Goal: Transaction & Acquisition: Purchase product/service

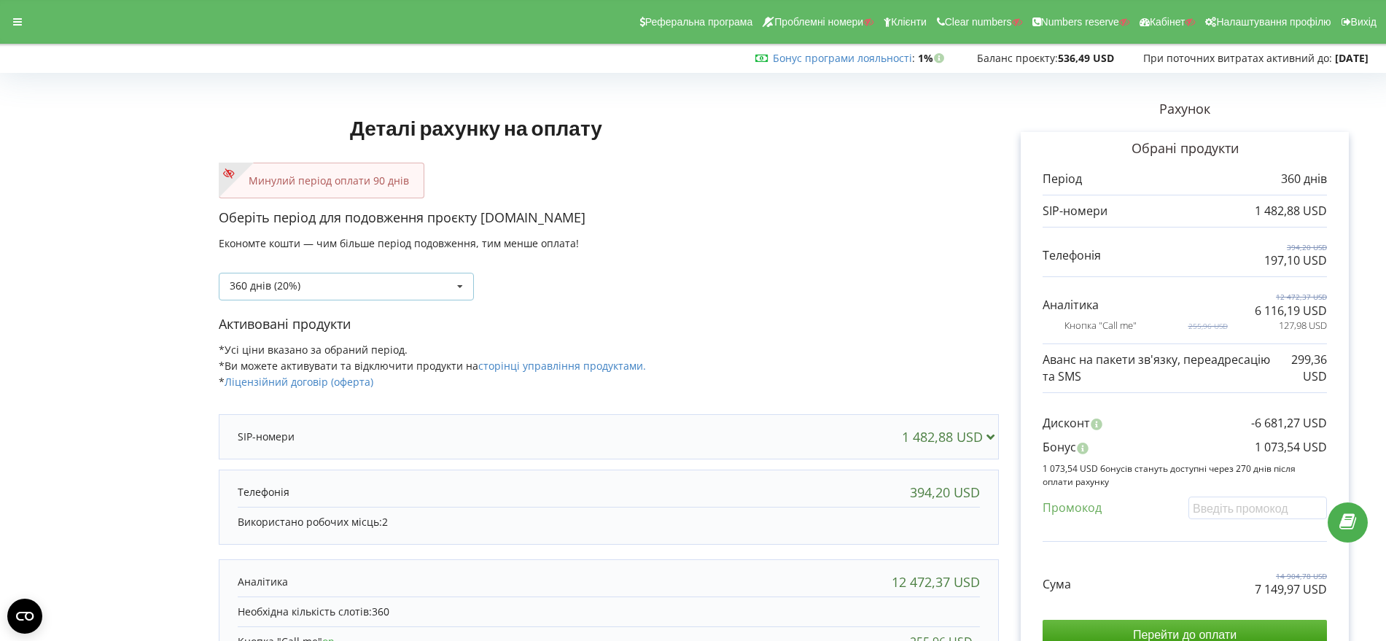
click at [458, 280] on icon at bounding box center [460, 286] width 22 height 27
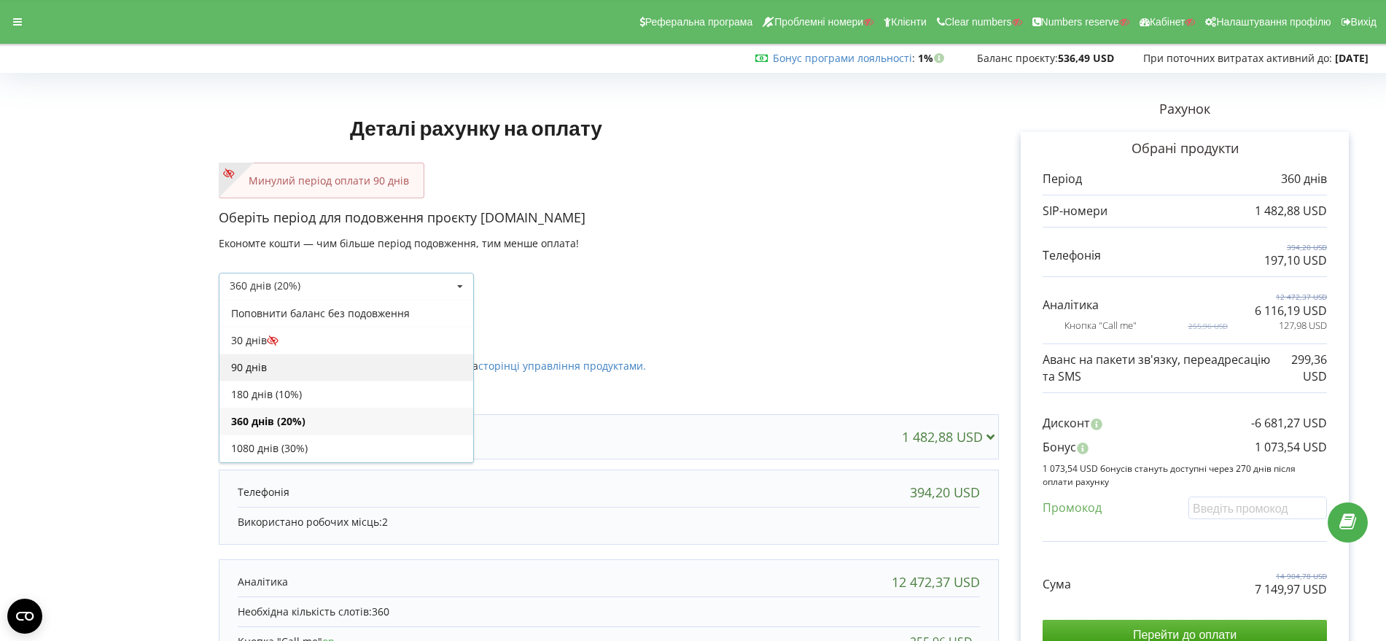
click at [363, 373] on div "90 днів" at bounding box center [346, 367] width 254 height 27
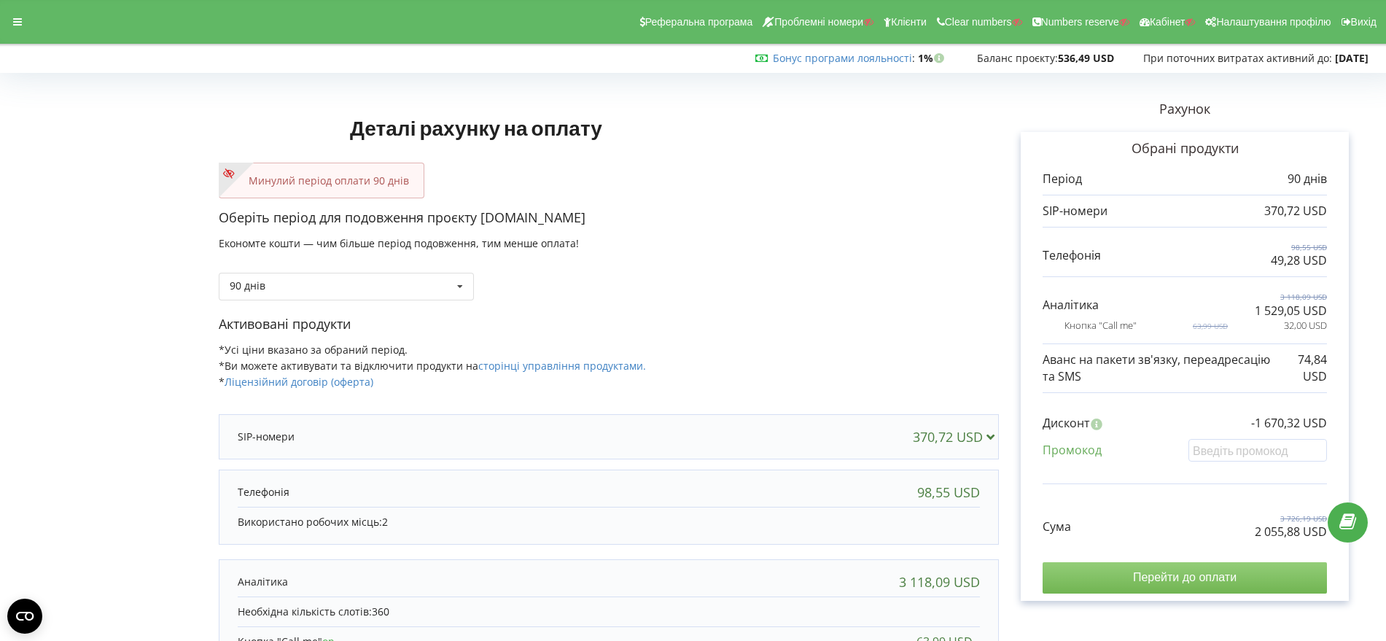
click at [1225, 578] on input "Перейти до оплати" at bounding box center [1185, 577] width 284 height 31
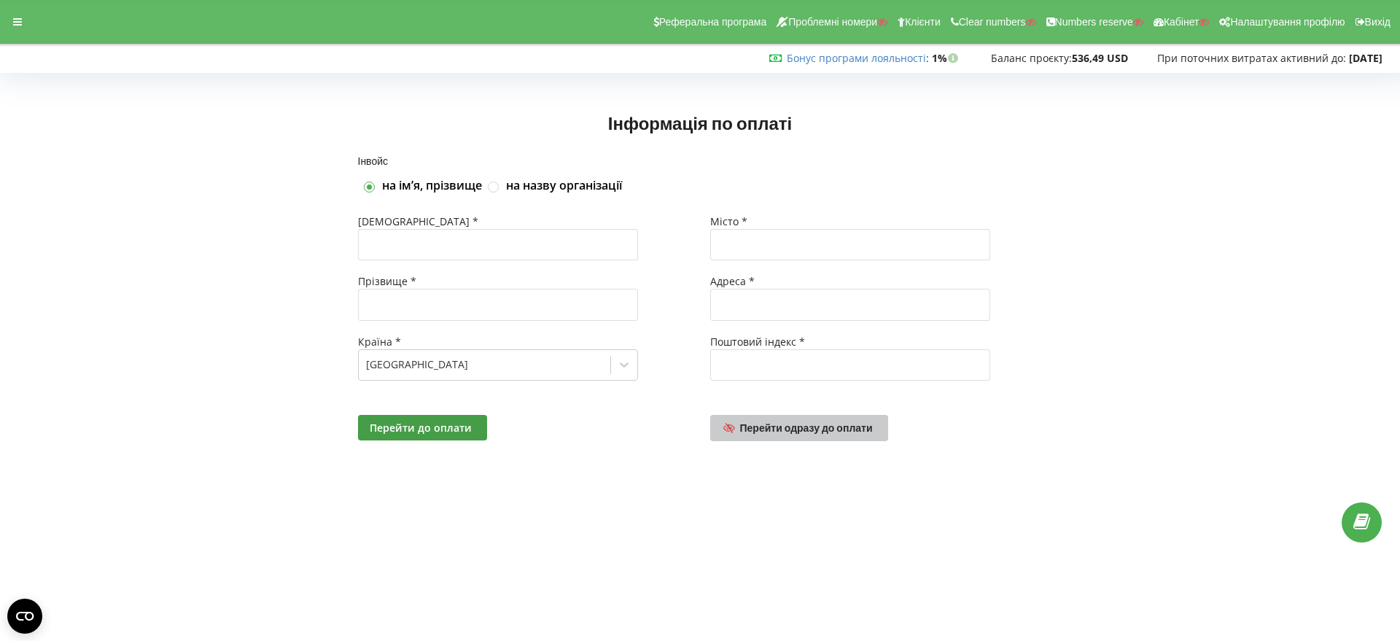
click at [828, 432] on span "Перейти одразу до оплати" at bounding box center [806, 427] width 133 height 12
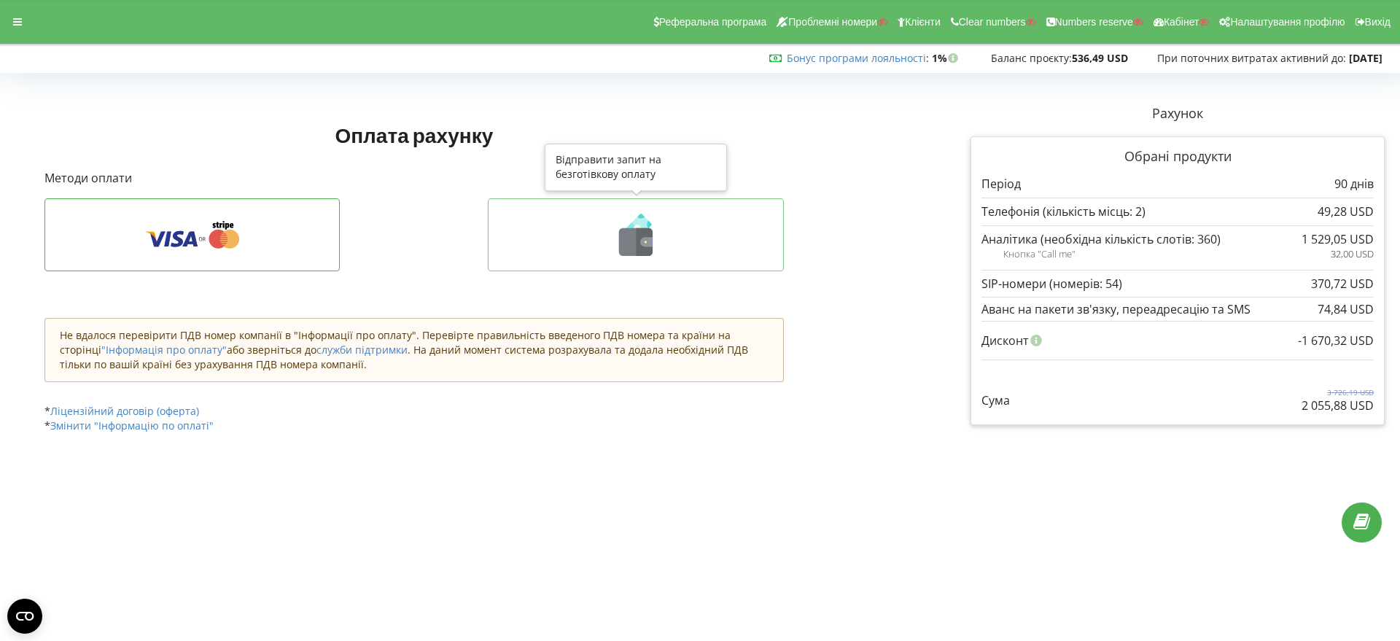
click at [638, 243] on icon at bounding box center [645, 242] width 17 height 28
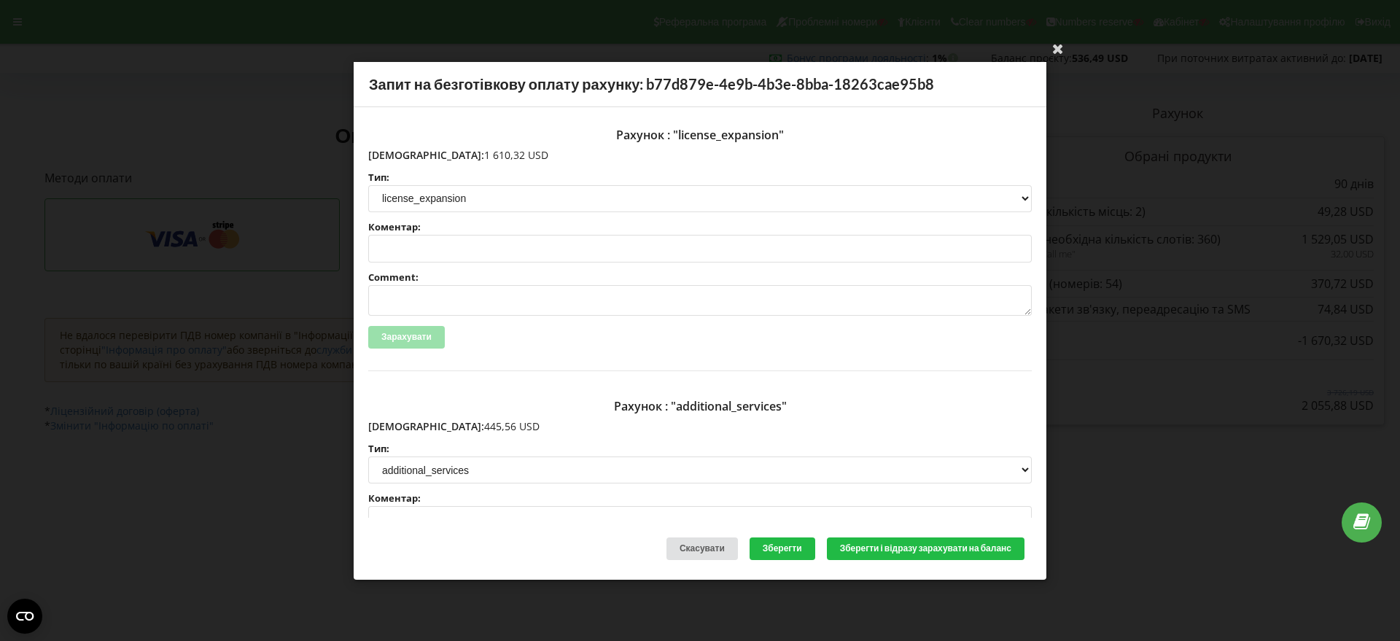
drag, startPoint x: 475, startPoint y: 155, endPoint x: 400, endPoint y: 154, distance: 75.1
click at [400, 154] on p "Сума: 1 610,32 USD" at bounding box center [700, 154] width 664 height 15
copy p "1 610,32 USD"
drag, startPoint x: 473, startPoint y: 426, endPoint x: 400, endPoint y: 427, distance: 72.2
click at [400, 427] on p "Сума: 445,56 USD" at bounding box center [700, 426] width 664 height 15
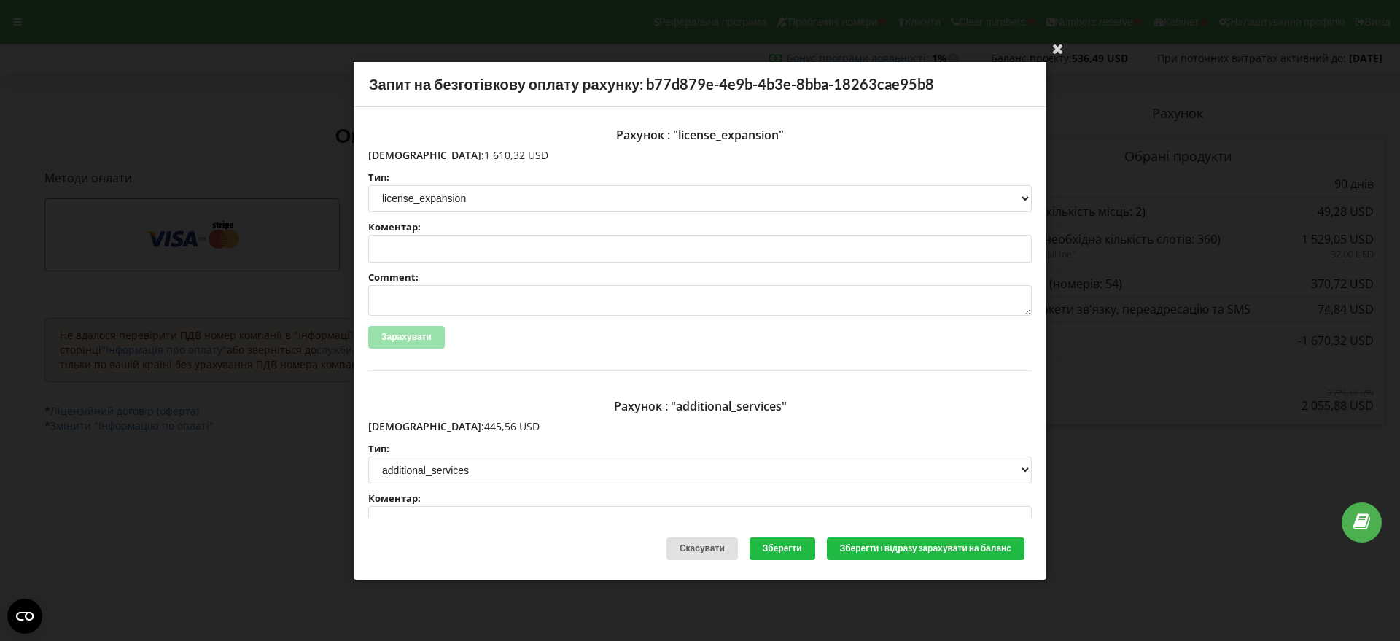
copy p "445,56 USD"
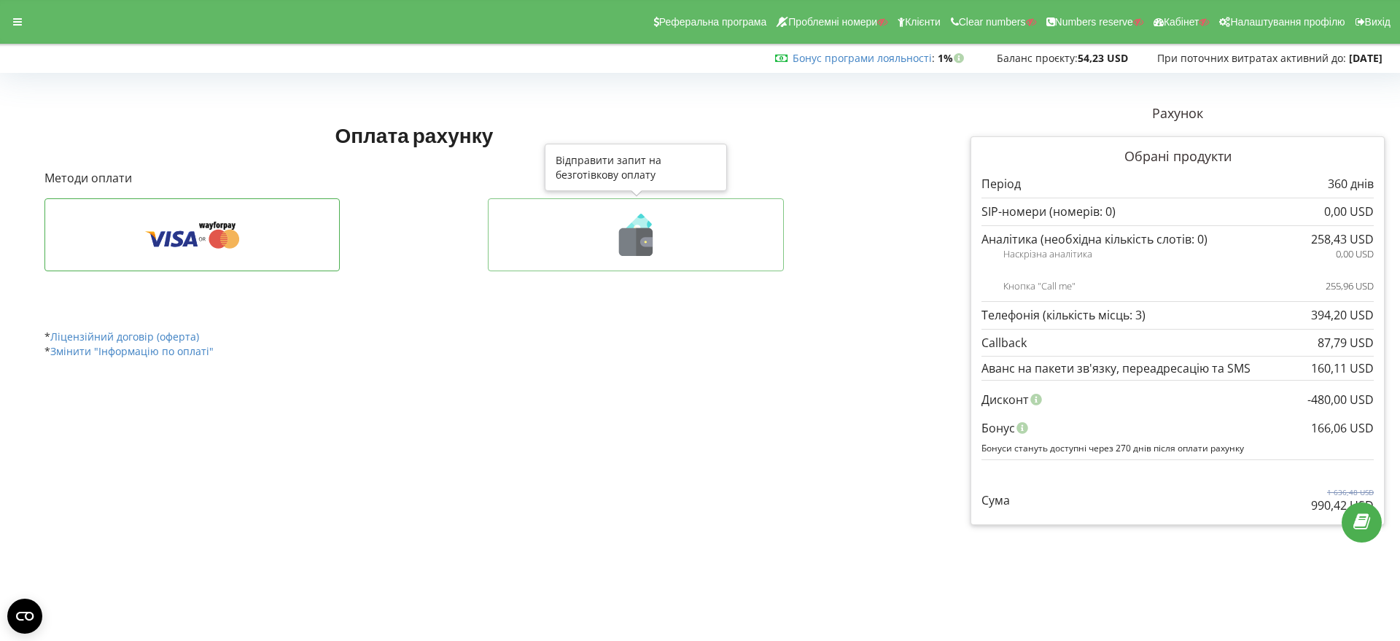
click at [648, 236] on icon at bounding box center [645, 242] width 17 height 28
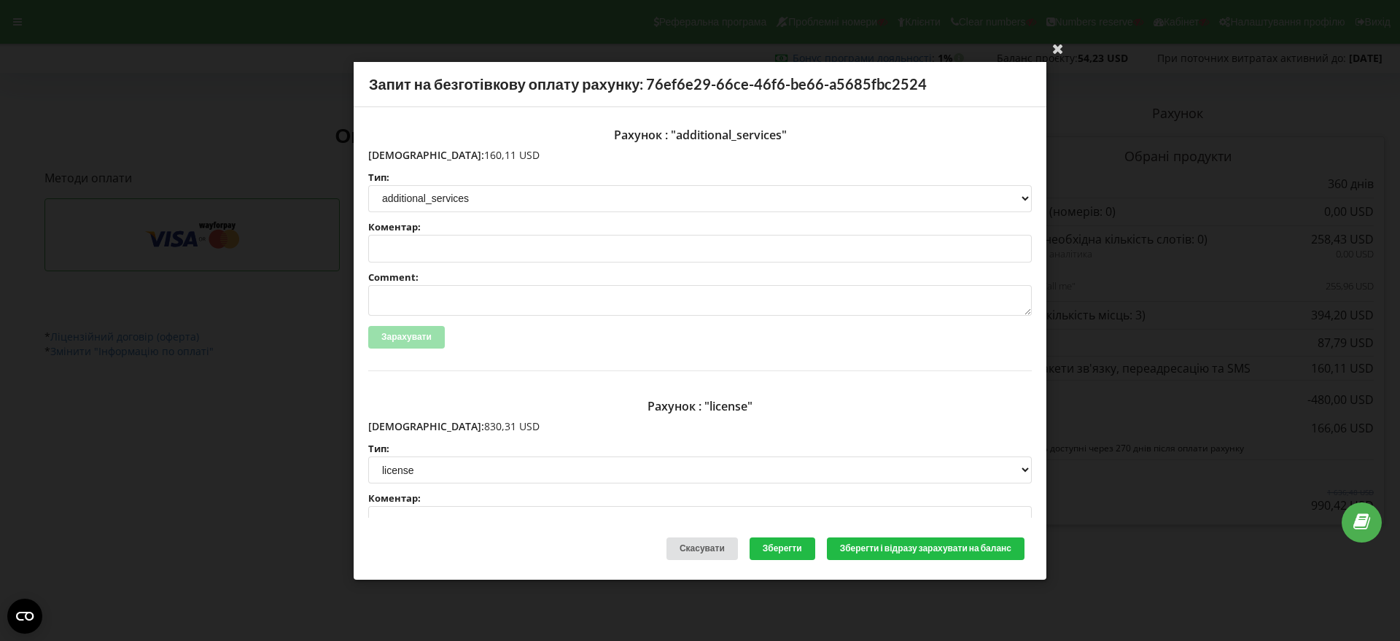
drag, startPoint x: 473, startPoint y: 155, endPoint x: 401, endPoint y: 156, distance: 72.2
click at [401, 156] on p "Сума: 160,11 USD" at bounding box center [700, 154] width 664 height 15
copy p "160,11 USD"
drag, startPoint x: 476, startPoint y: 426, endPoint x: 400, endPoint y: 425, distance: 76.6
click at [400, 425] on p "Сума: 830,31 USD" at bounding box center [700, 426] width 664 height 15
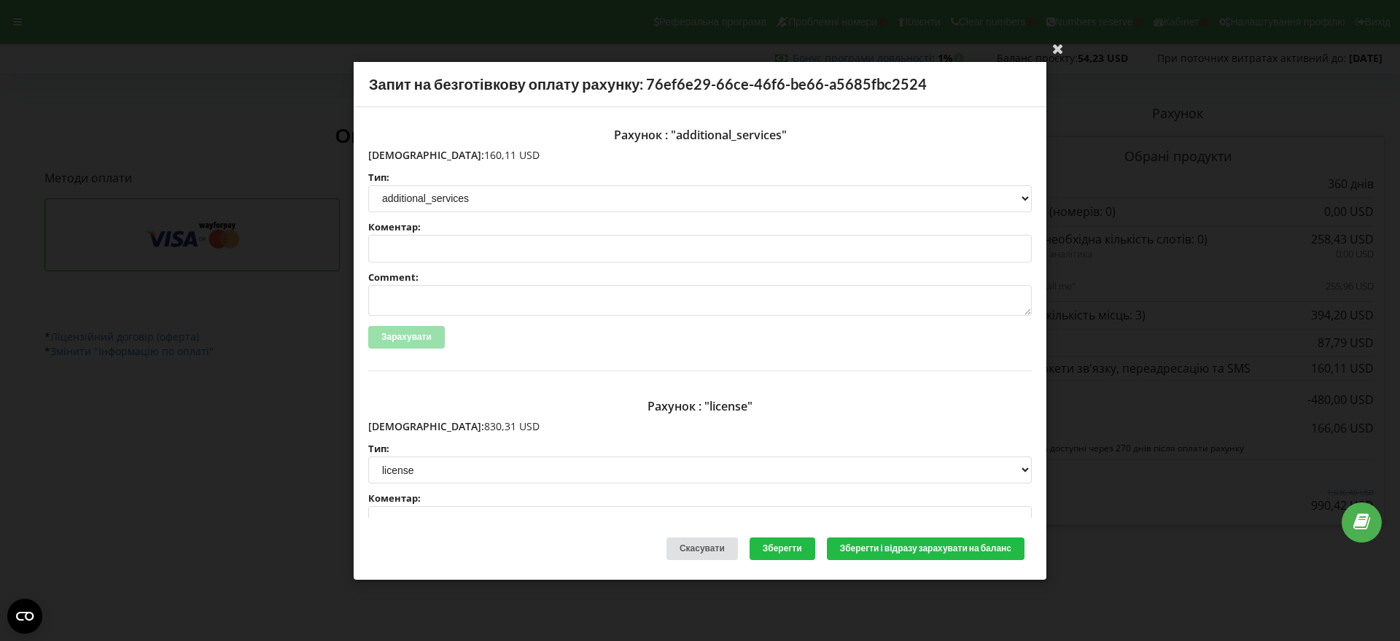
copy p "830,31 USD"
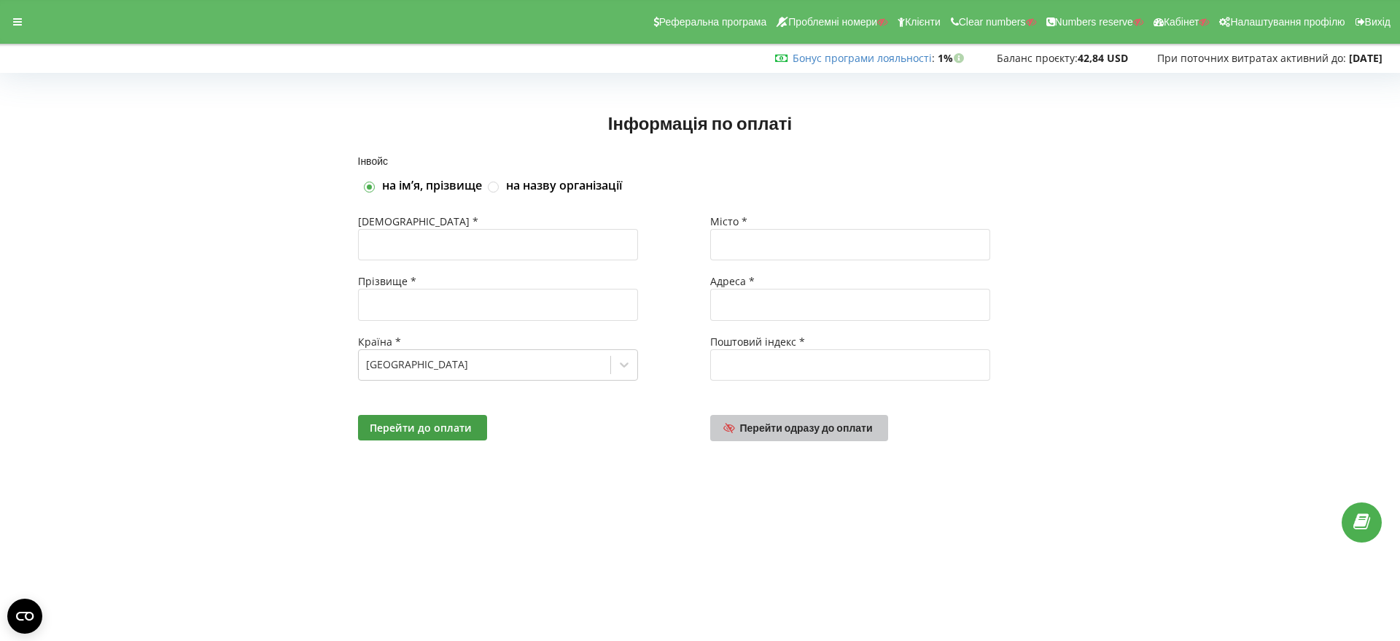
click at [809, 427] on span "Перейти одразу до оплати" at bounding box center [806, 427] width 133 height 12
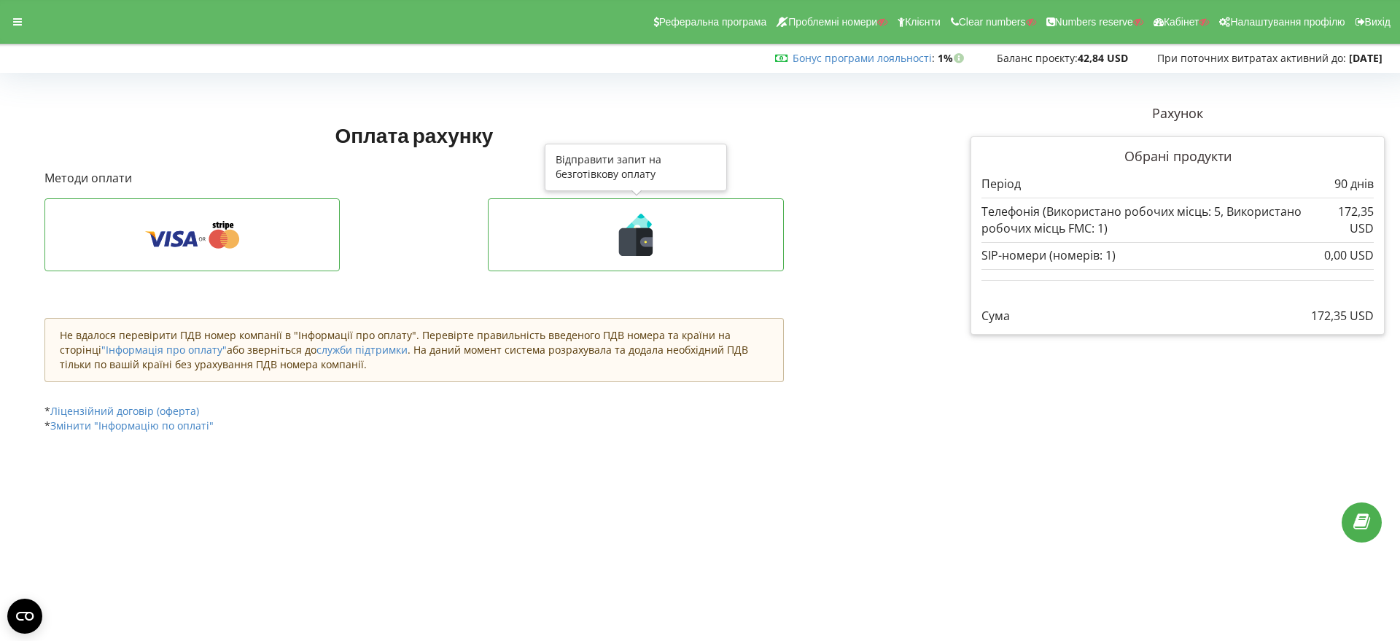
click at [634, 241] on icon at bounding box center [636, 242] width 34 height 28
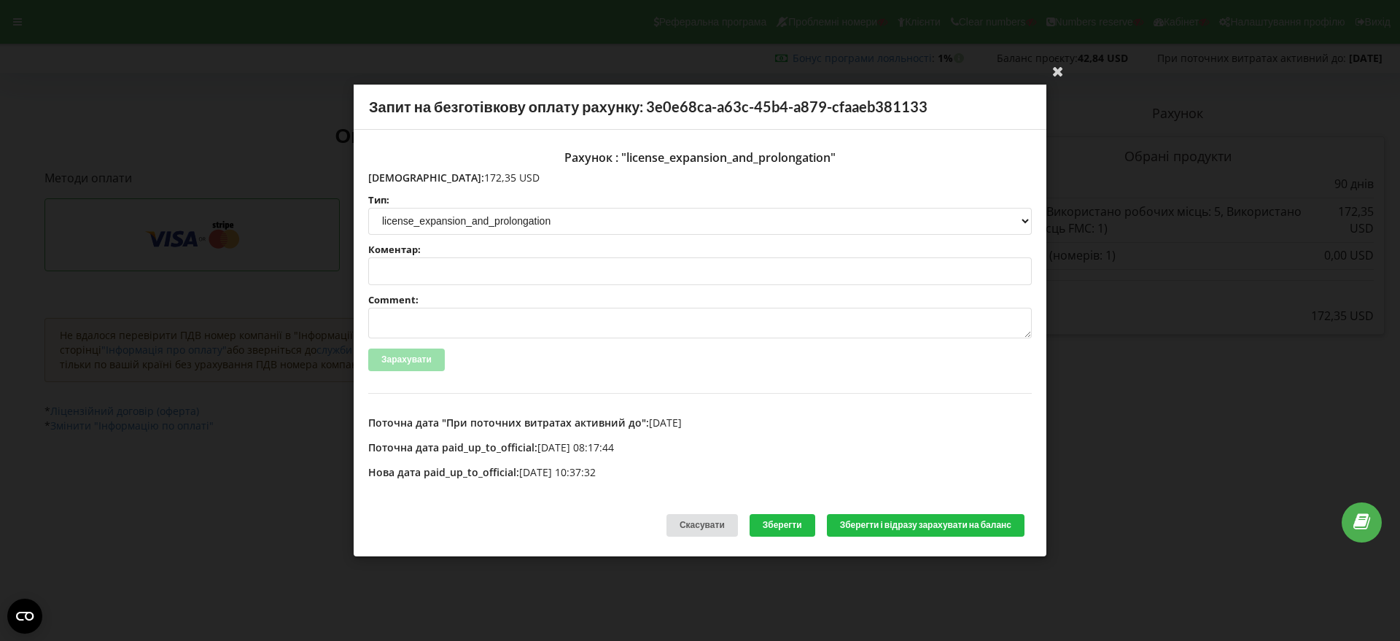
drag, startPoint x: 467, startPoint y: 179, endPoint x: 399, endPoint y: 176, distance: 68.6
click at [399, 176] on p "Сума: 172,35 USD" at bounding box center [700, 178] width 664 height 15
copy p "172,35 USD"
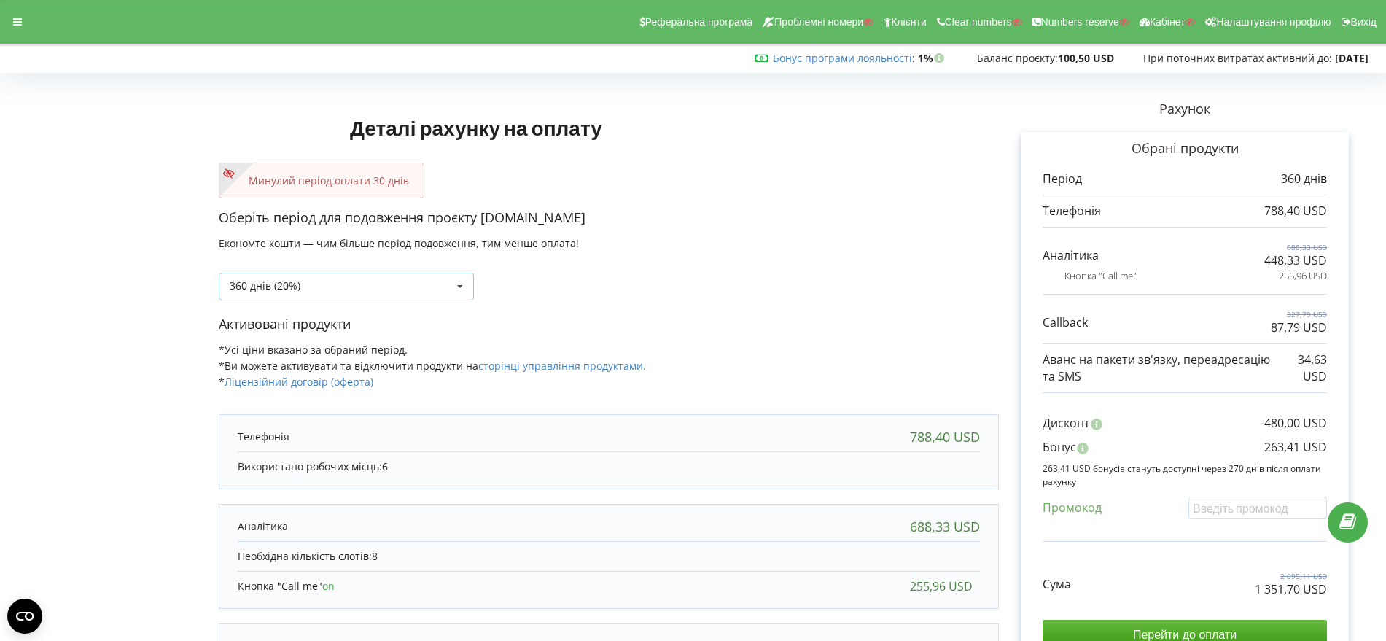
click at [461, 284] on icon at bounding box center [460, 286] width 22 height 27
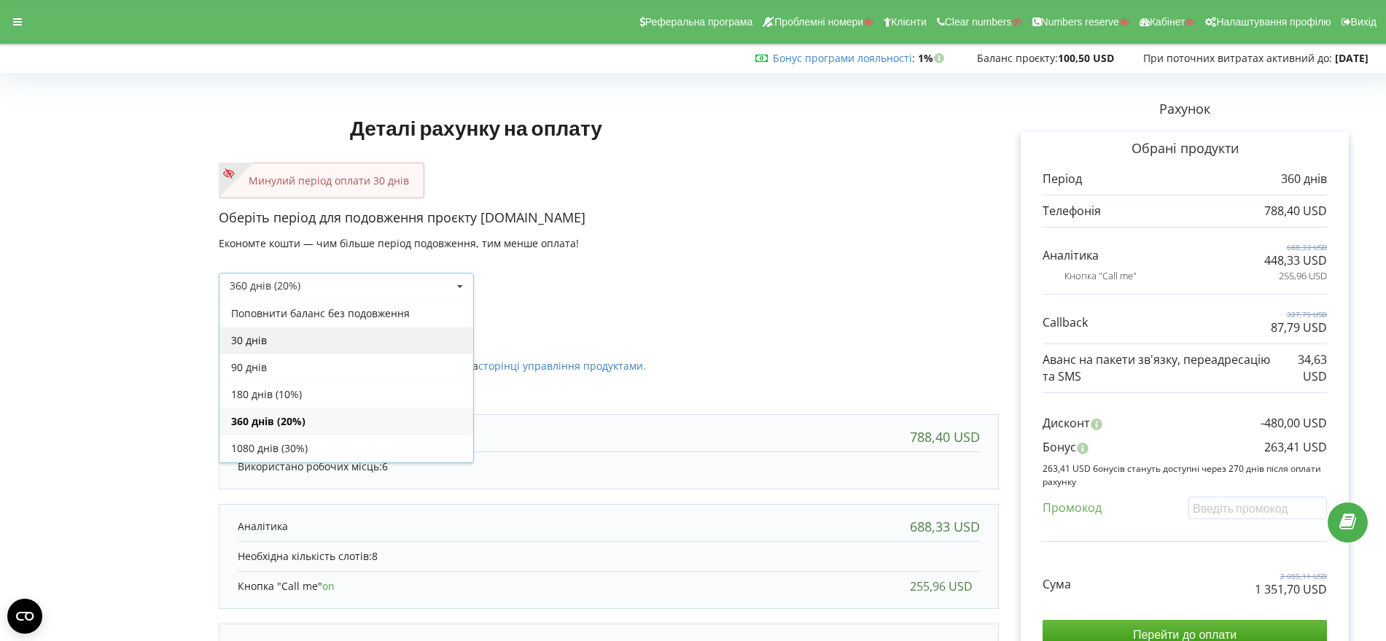
click at [365, 335] on div "30 днів" at bounding box center [346, 340] width 254 height 27
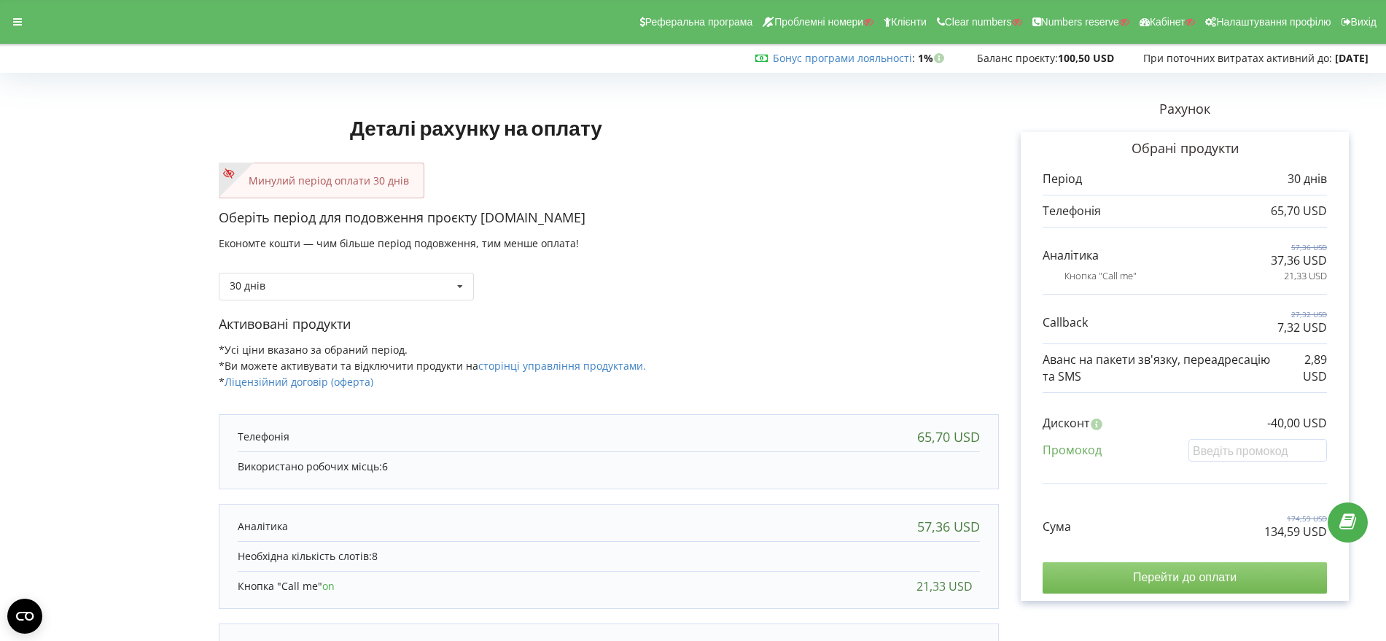
click at [1219, 578] on input "Перейти до оплати" at bounding box center [1185, 577] width 284 height 31
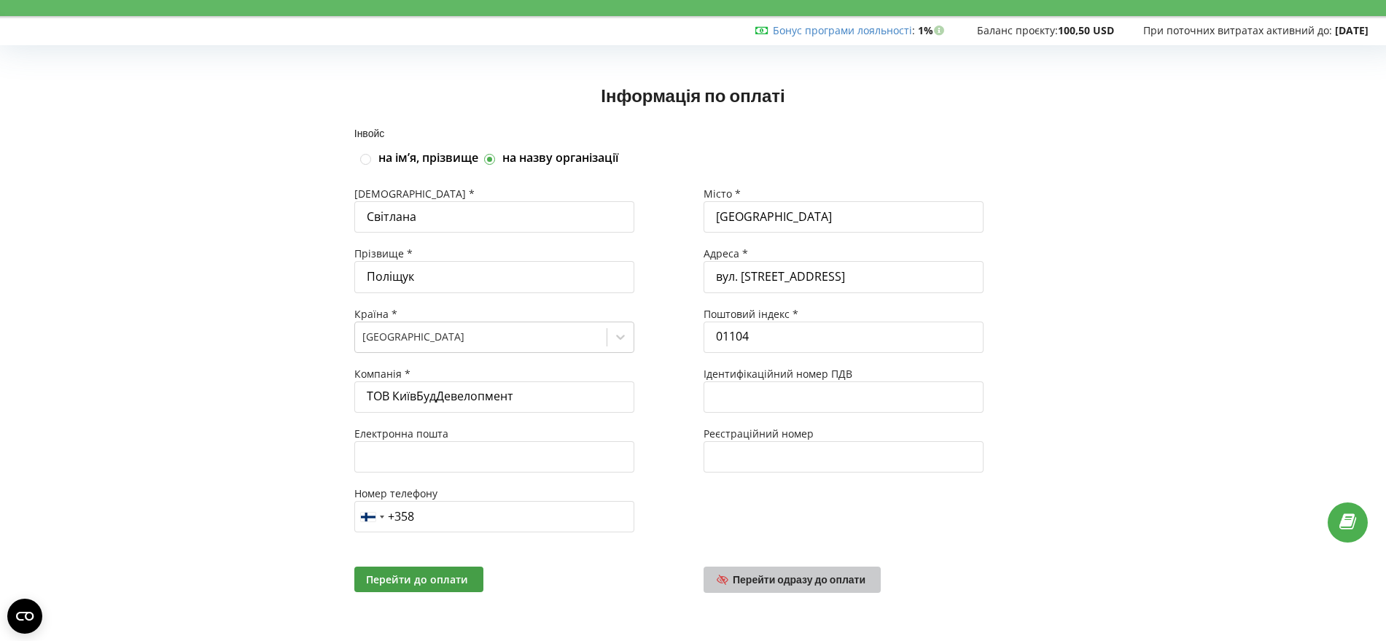
click at [801, 582] on span "Перейти одразу до оплати" at bounding box center [799, 579] width 133 height 12
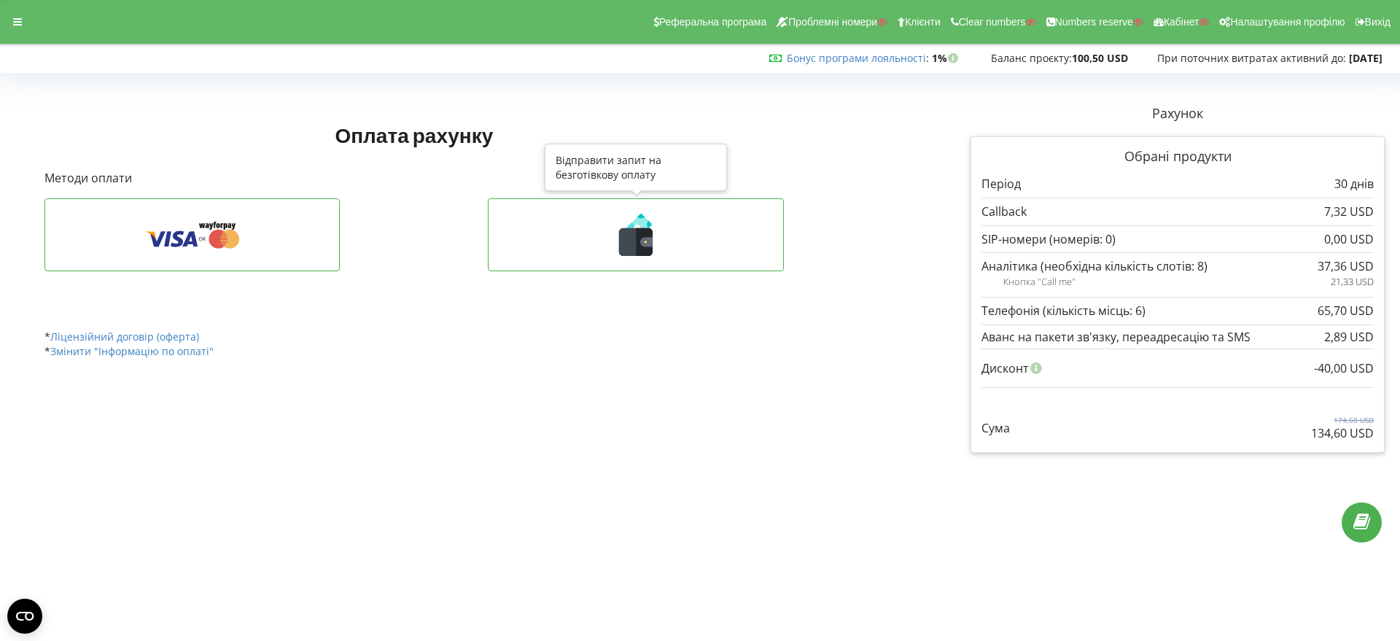
click at [637, 251] on icon at bounding box center [645, 242] width 17 height 28
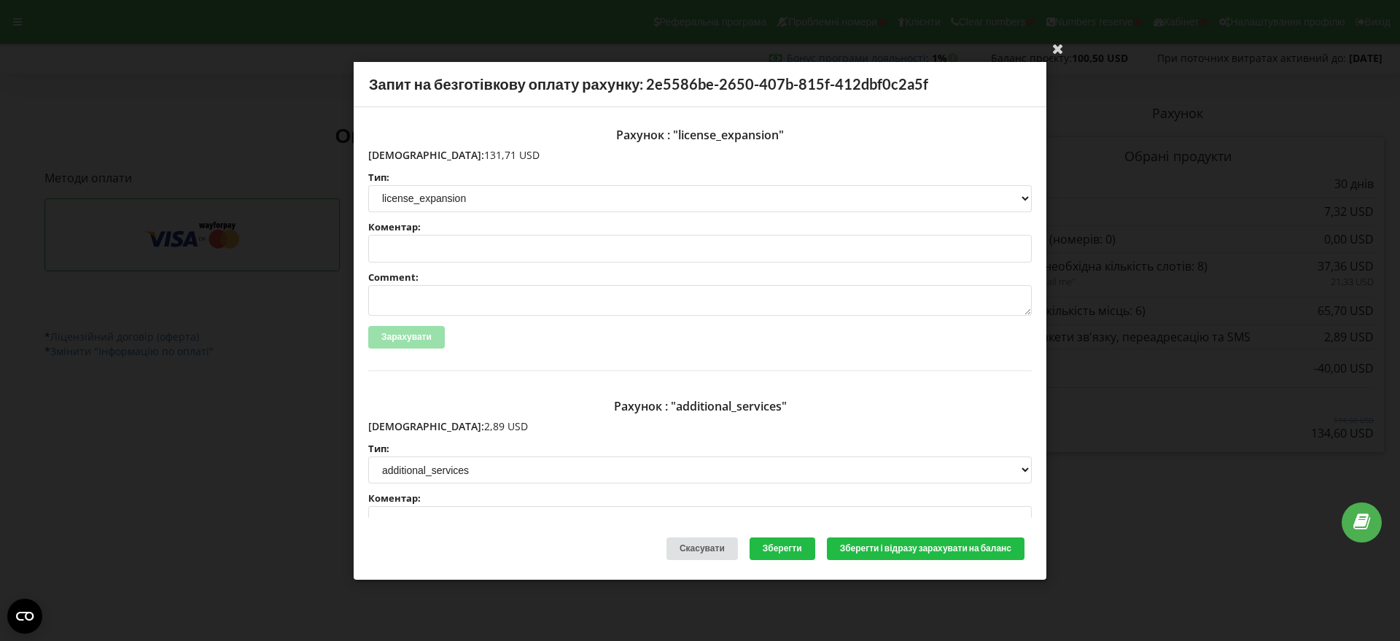
drag, startPoint x: 474, startPoint y: 155, endPoint x: 400, endPoint y: 152, distance: 73.7
click at [400, 152] on p "Сума: 131,71 USD" at bounding box center [700, 154] width 664 height 15
copy p "131,71 USD"
drag, startPoint x: 454, startPoint y: 425, endPoint x: 397, endPoint y: 426, distance: 57.6
click at [397, 426] on p "Сума: 2,89 USD" at bounding box center [700, 426] width 664 height 15
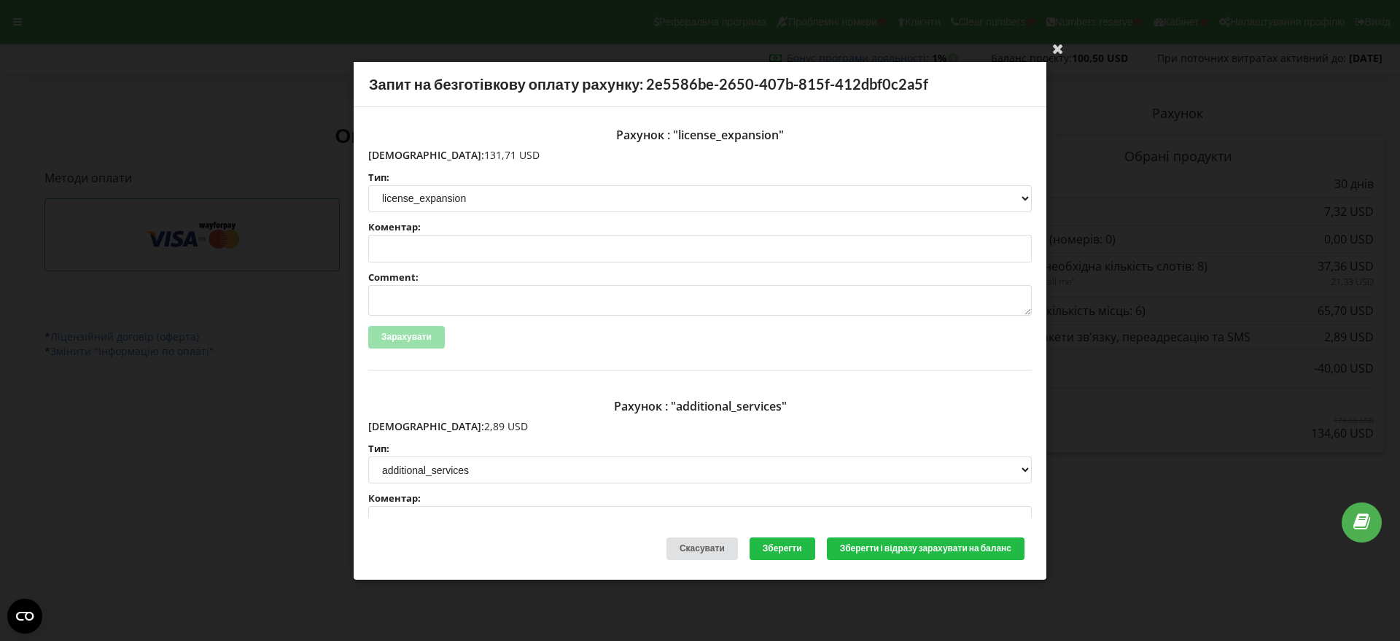
copy p "2,89 USD"
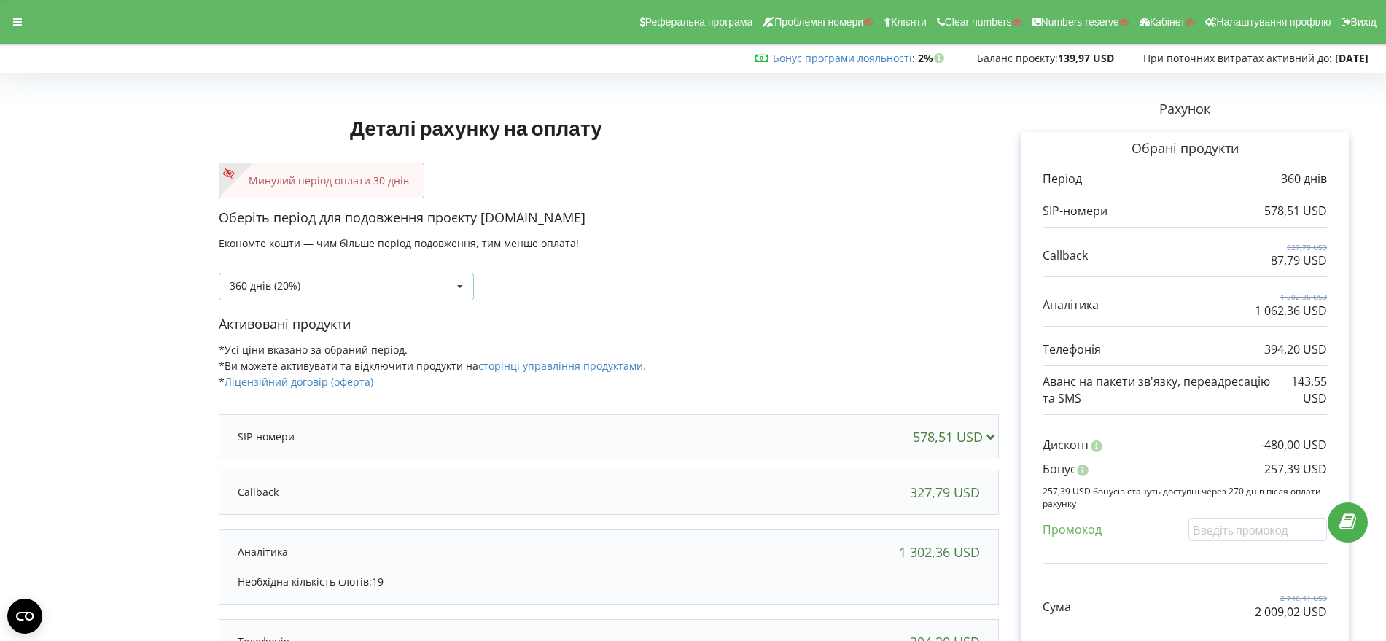
click at [456, 282] on icon at bounding box center [460, 286] width 22 height 27
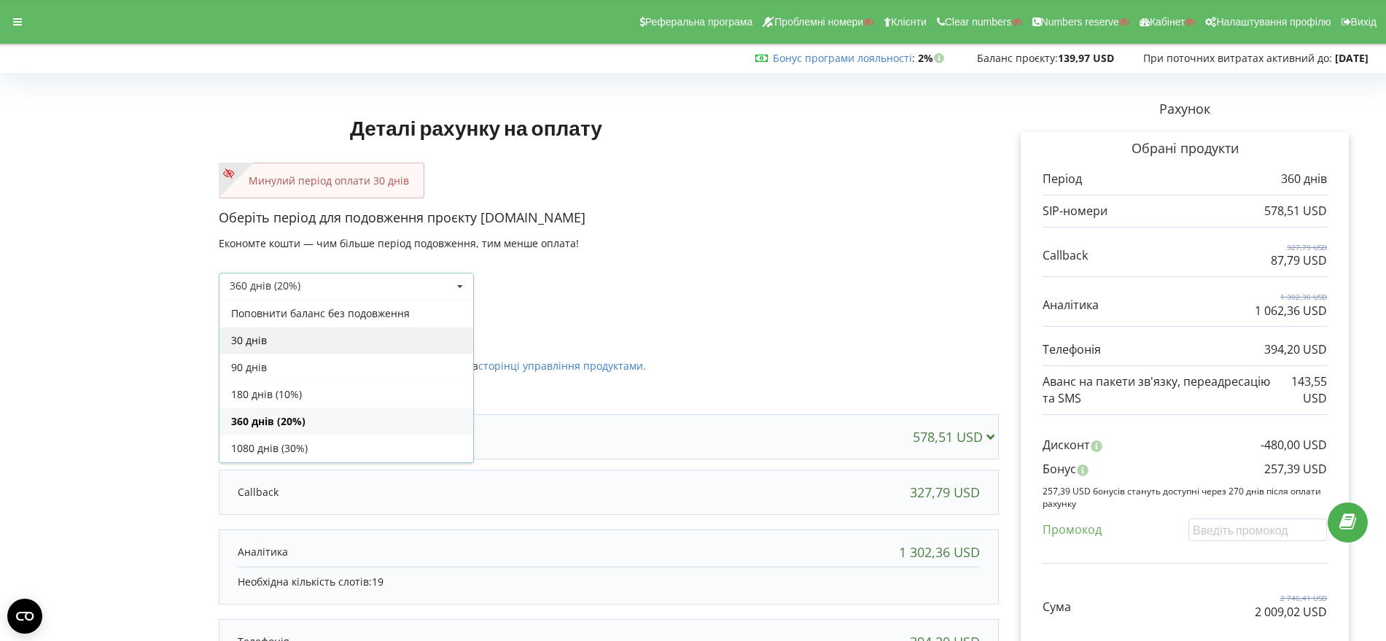
click at [403, 341] on div "30 днів" at bounding box center [346, 340] width 254 height 27
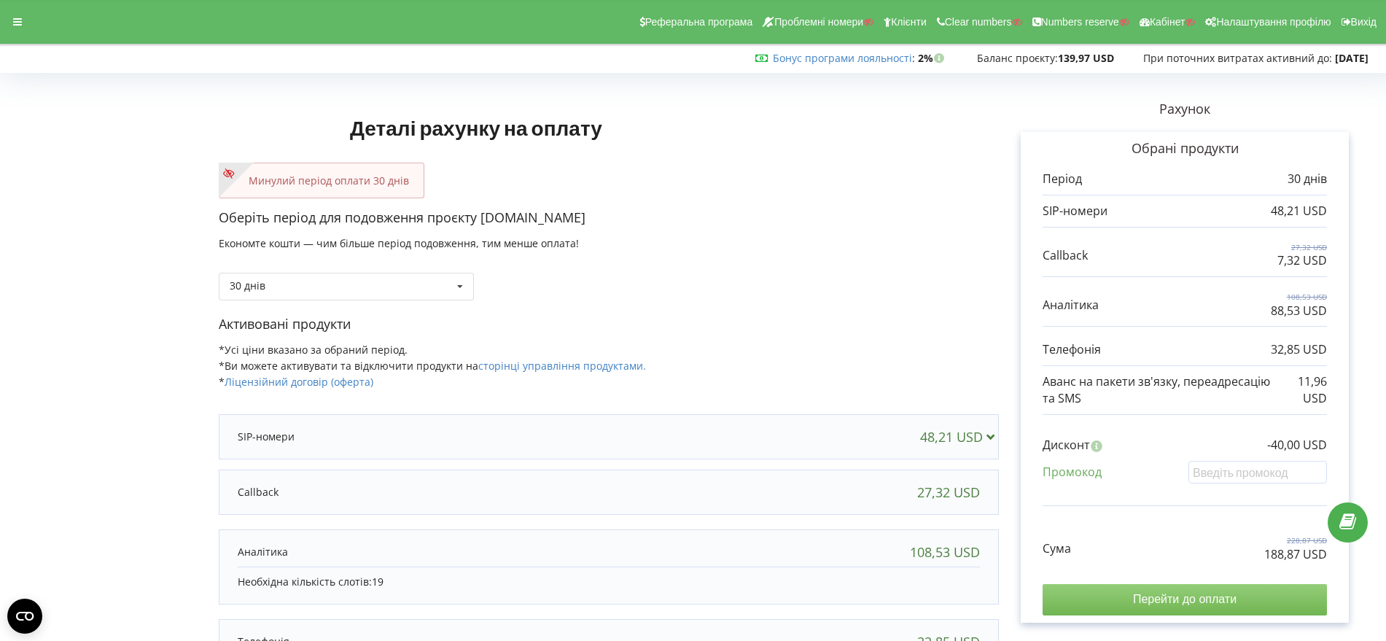
click at [1219, 596] on input "Перейти до оплати" at bounding box center [1185, 599] width 284 height 31
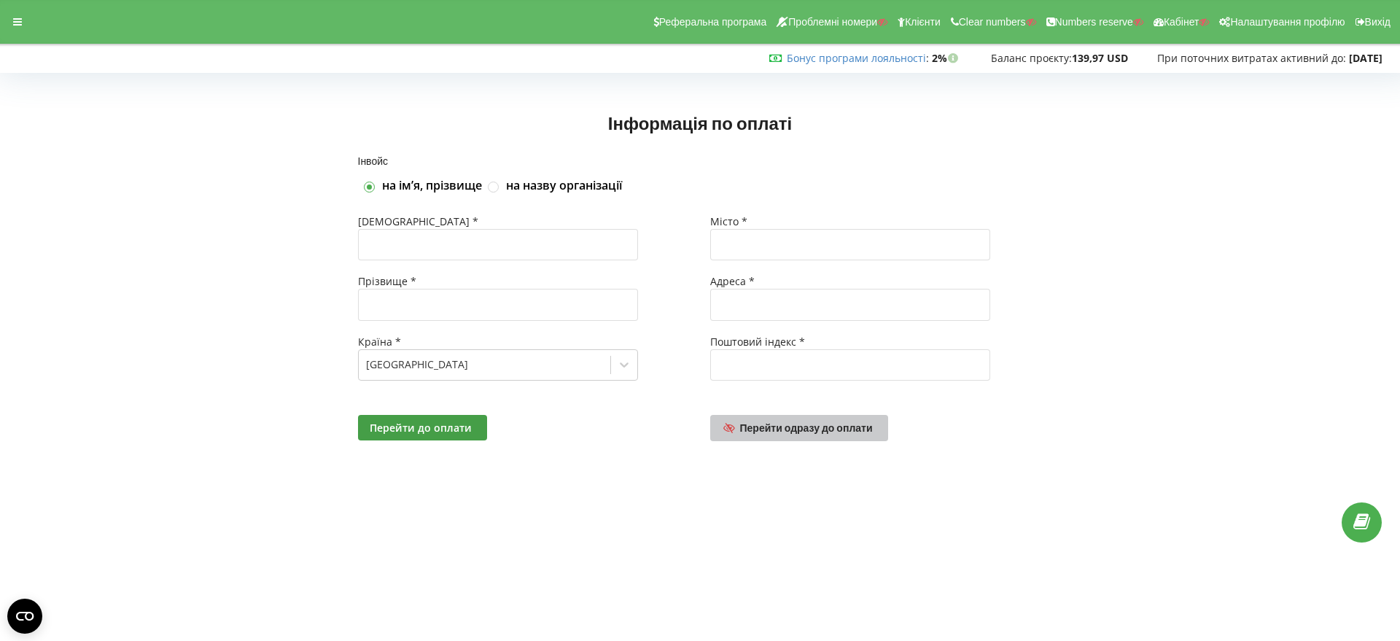
click at [812, 426] on span "Перейти одразу до оплати" at bounding box center [806, 427] width 133 height 12
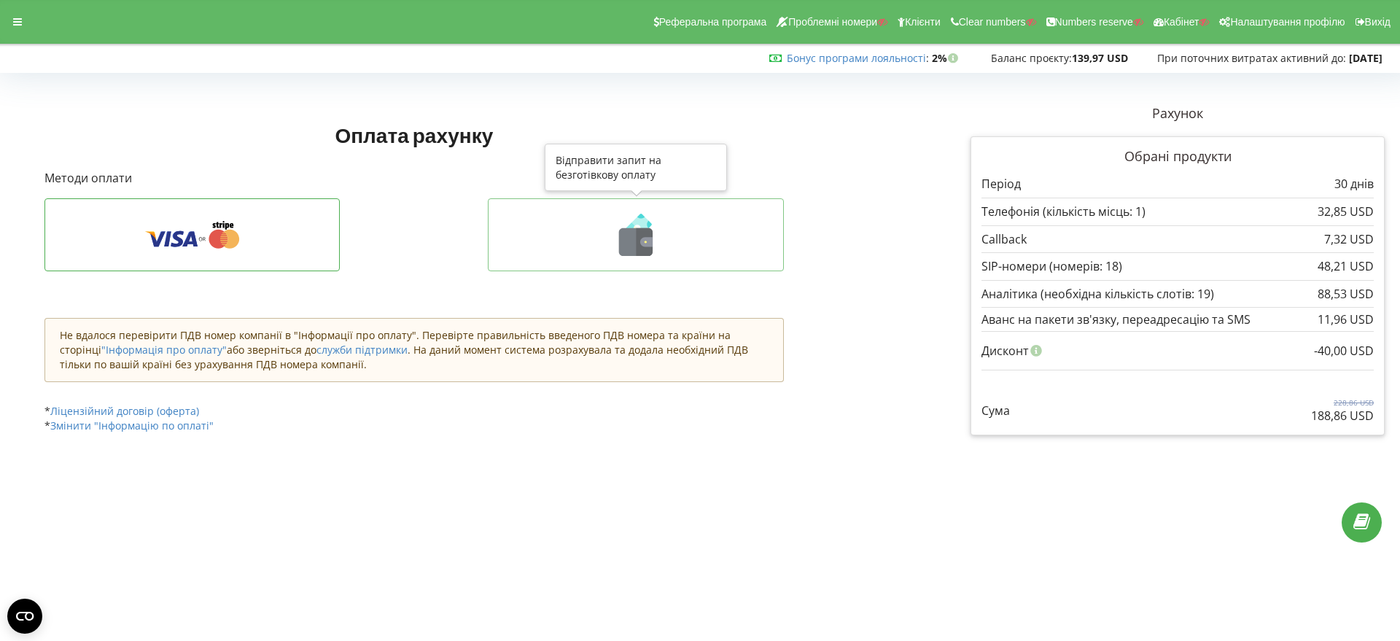
click at [640, 236] on icon at bounding box center [645, 242] width 17 height 28
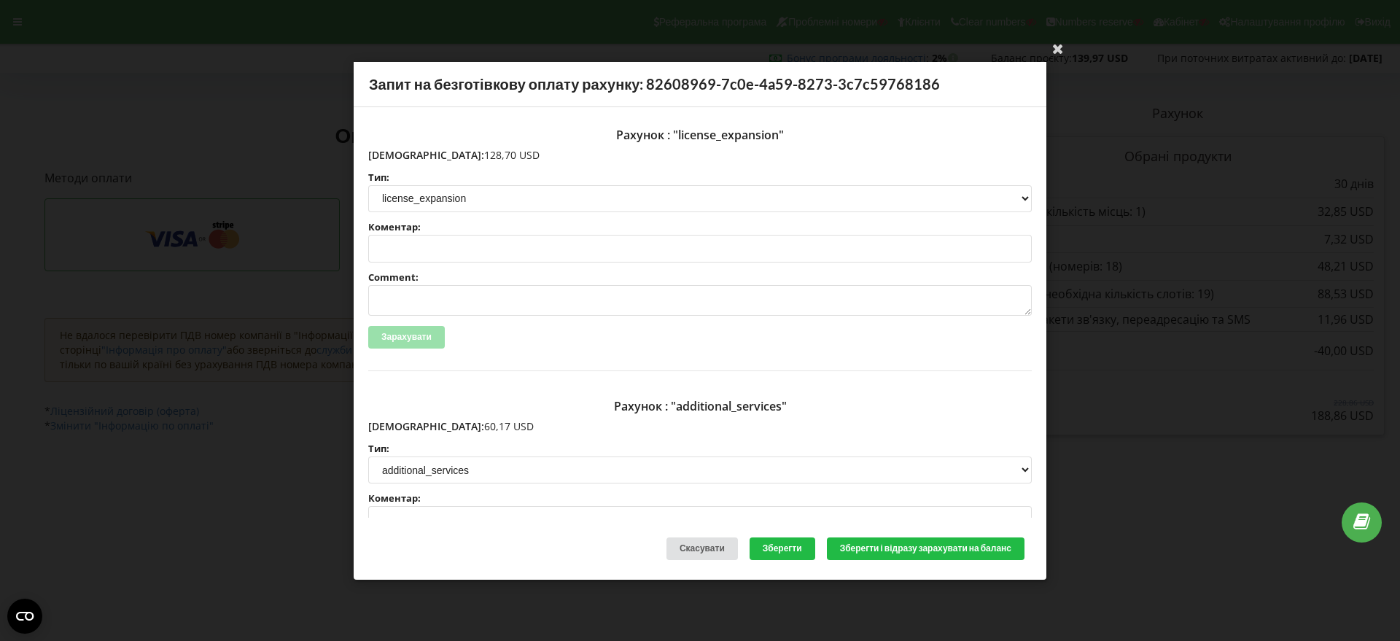
drag, startPoint x: 467, startPoint y: 154, endPoint x: 400, endPoint y: 150, distance: 67.2
click at [400, 150] on p "Сума: 128,70 USD" at bounding box center [700, 154] width 664 height 15
copy p "128,70 USD"
drag, startPoint x: 466, startPoint y: 424, endPoint x: 405, endPoint y: 421, distance: 60.6
click at [398, 420] on p "Сума: 60,17 USD" at bounding box center [700, 426] width 664 height 15
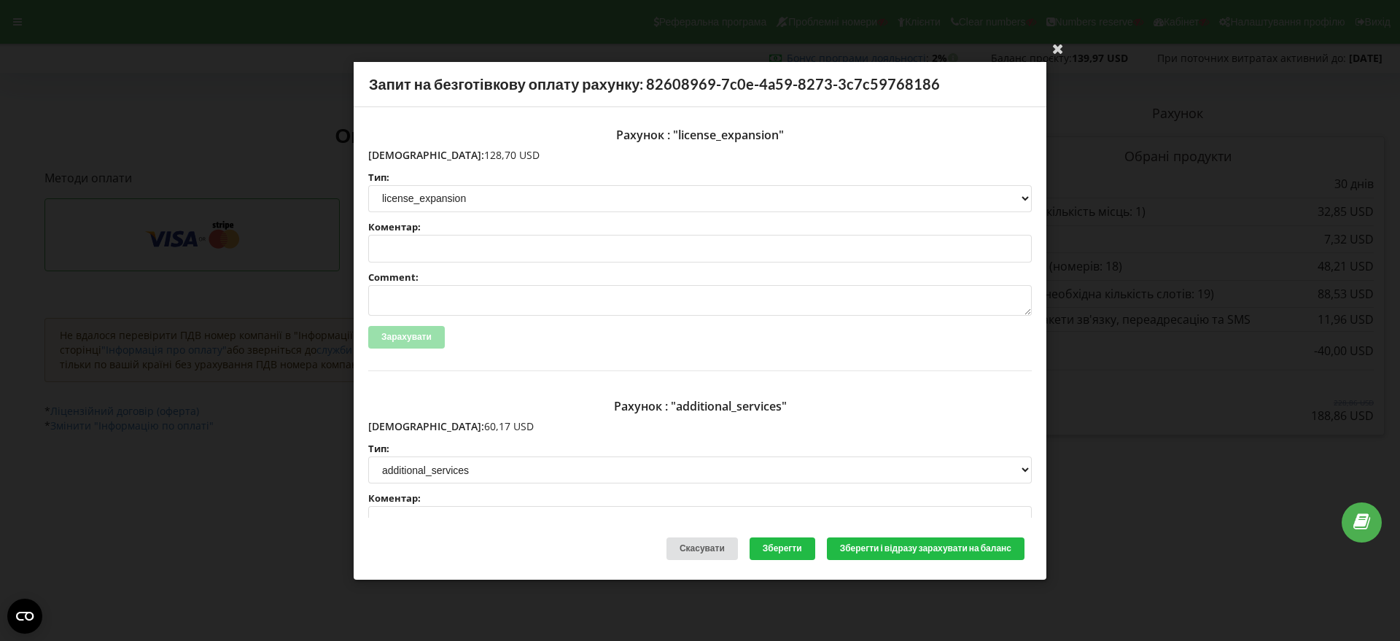
copy p "60,17 USD"
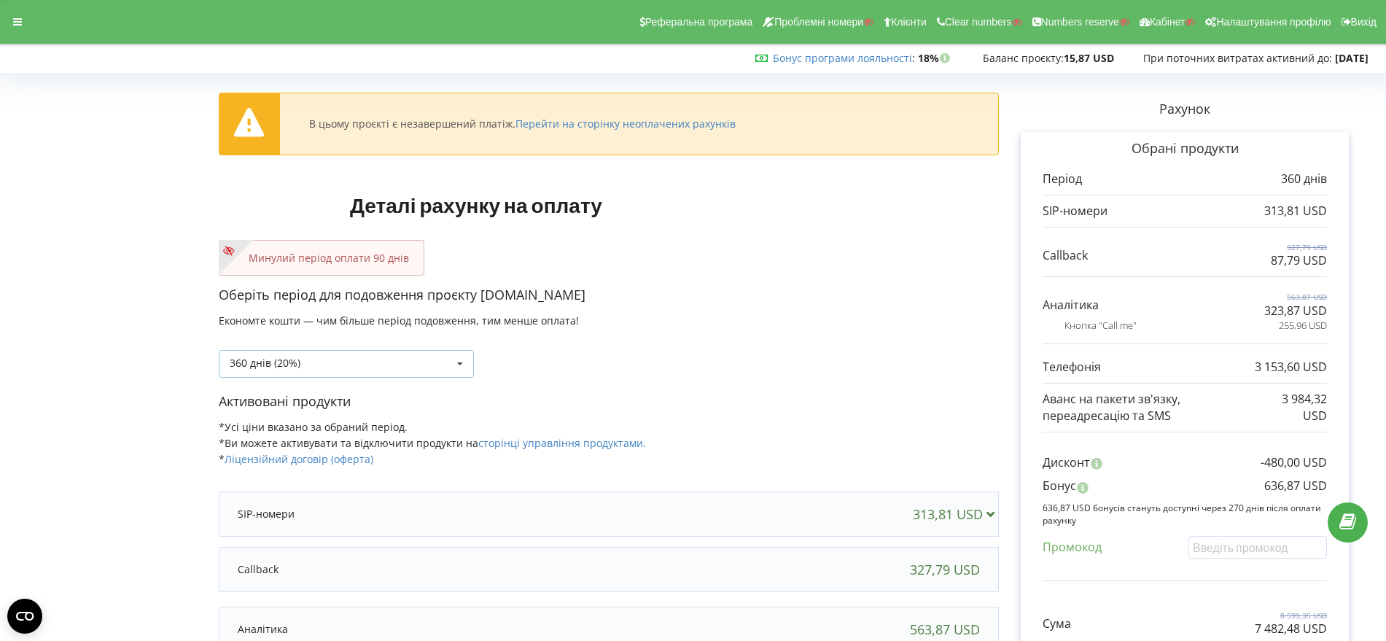
click at [461, 362] on icon at bounding box center [460, 364] width 22 height 27
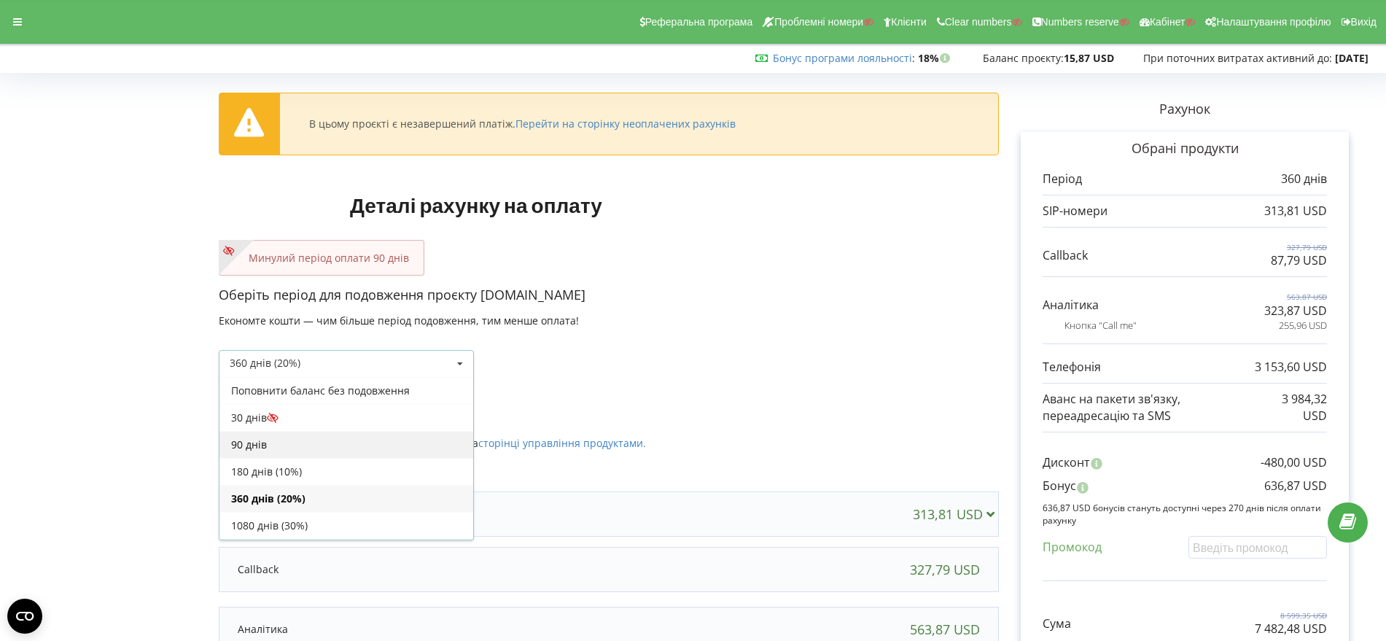
click at [348, 440] on div "90 днів" at bounding box center [346, 444] width 254 height 27
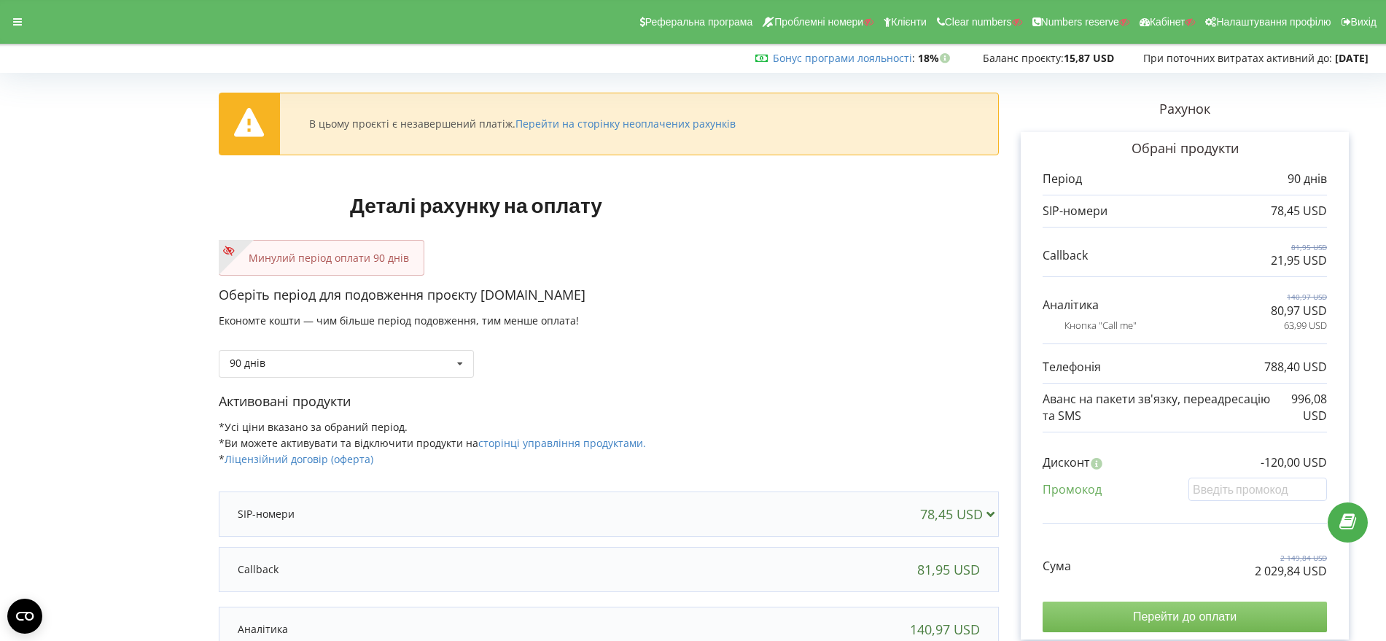
click at [1154, 614] on input "Перейти до оплати" at bounding box center [1185, 617] width 284 height 31
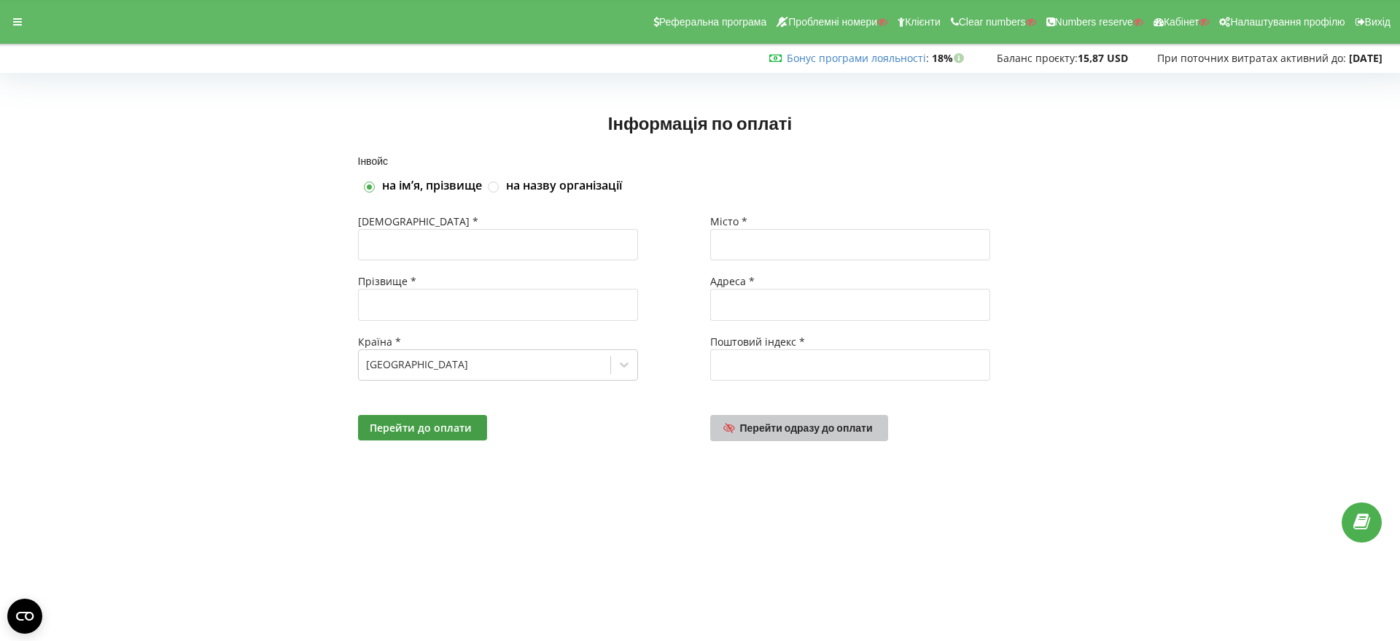
drag, startPoint x: 816, startPoint y: 430, endPoint x: 842, endPoint y: 430, distance: 26.3
click at [817, 430] on span "Перейти одразу до оплати" at bounding box center [806, 427] width 133 height 12
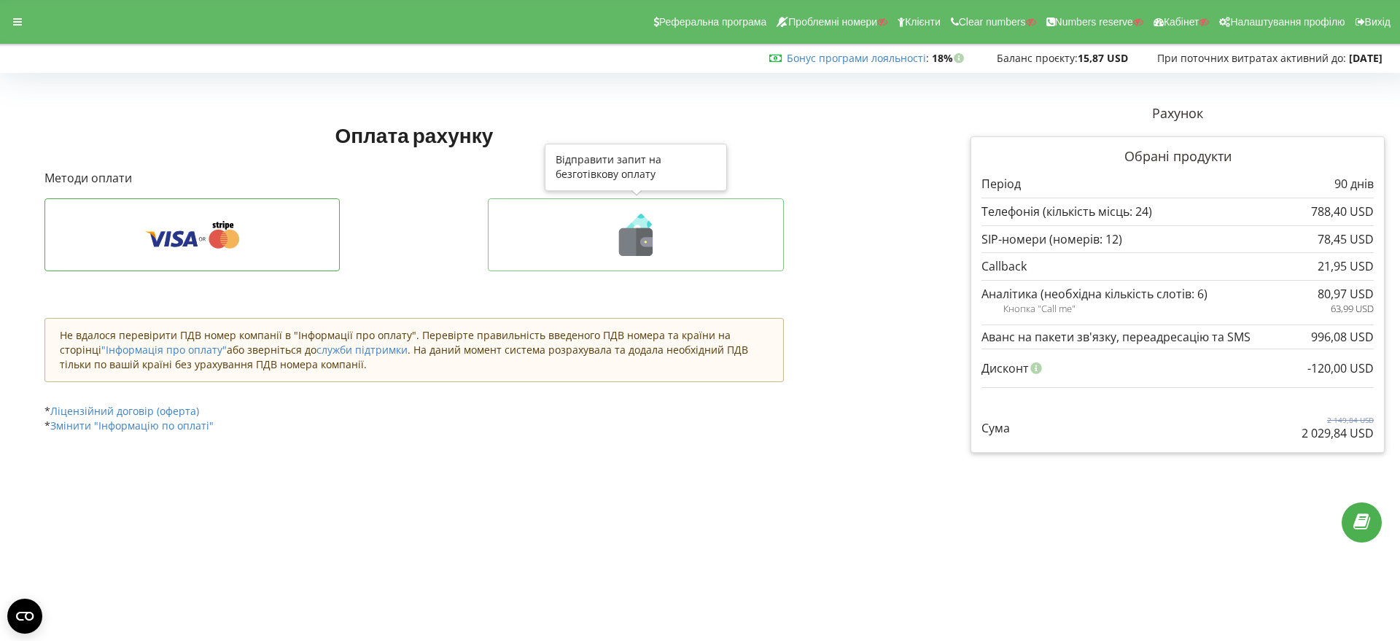
click at [621, 241] on icon at bounding box center [636, 242] width 34 height 28
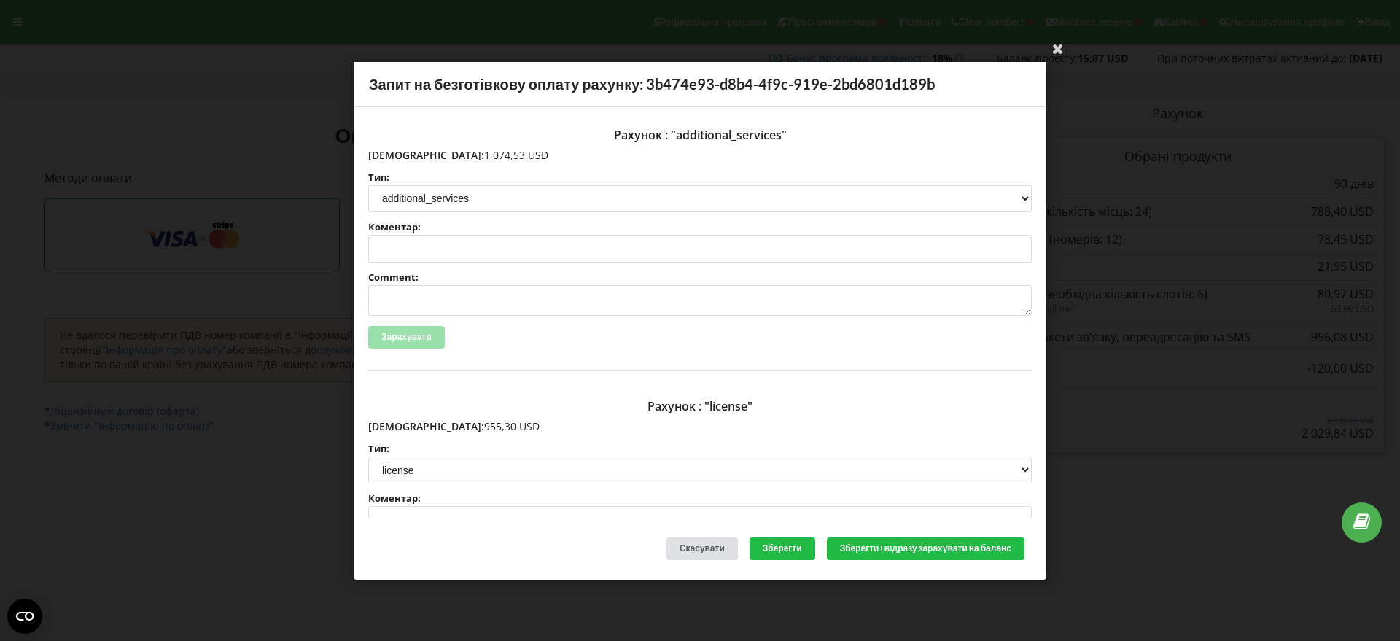
drag, startPoint x: 474, startPoint y: 152, endPoint x: 400, endPoint y: 153, distance: 73.7
click at [400, 153] on p "[DEMOGRAPHIC_DATA]: 1 074,53 USD" at bounding box center [700, 154] width 664 height 15
copy p "1 074,53 USD"
drag, startPoint x: 468, startPoint y: 424, endPoint x: 401, endPoint y: 424, distance: 67.1
click at [401, 424] on p "[DEMOGRAPHIC_DATA]: 955,30 USD" at bounding box center [700, 426] width 664 height 15
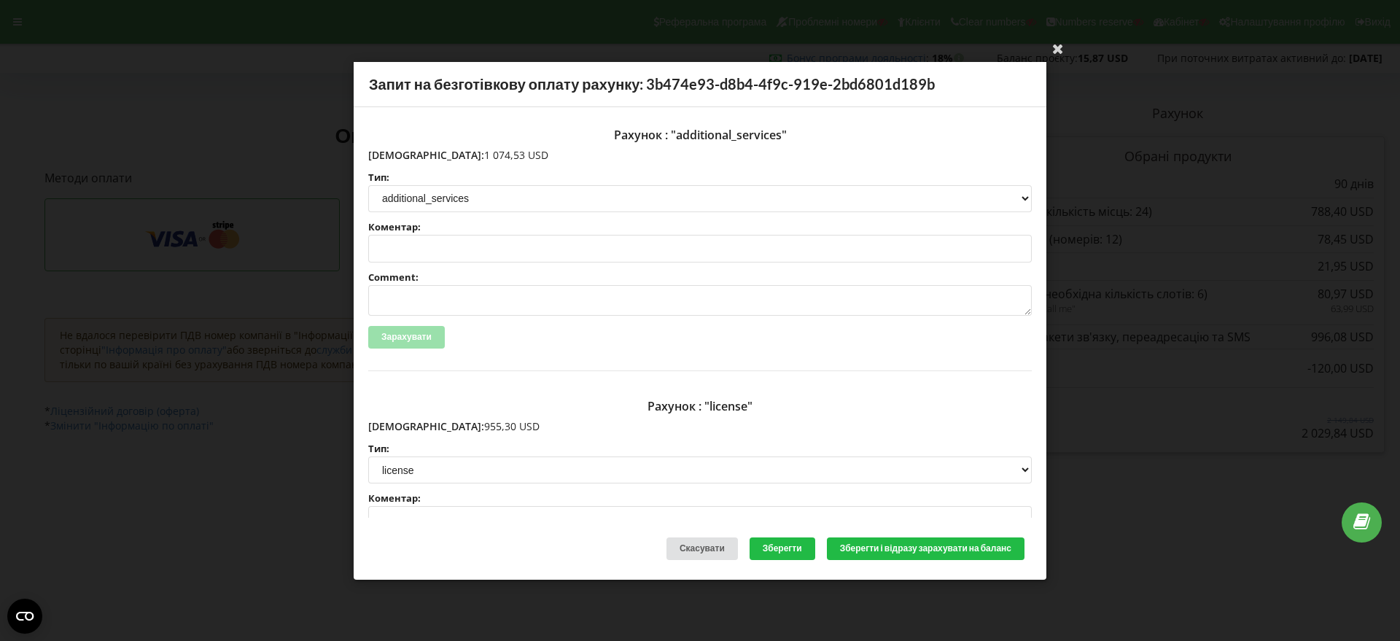
copy p "955,30 USD"
